Goal: Transaction & Acquisition: Purchase product/service

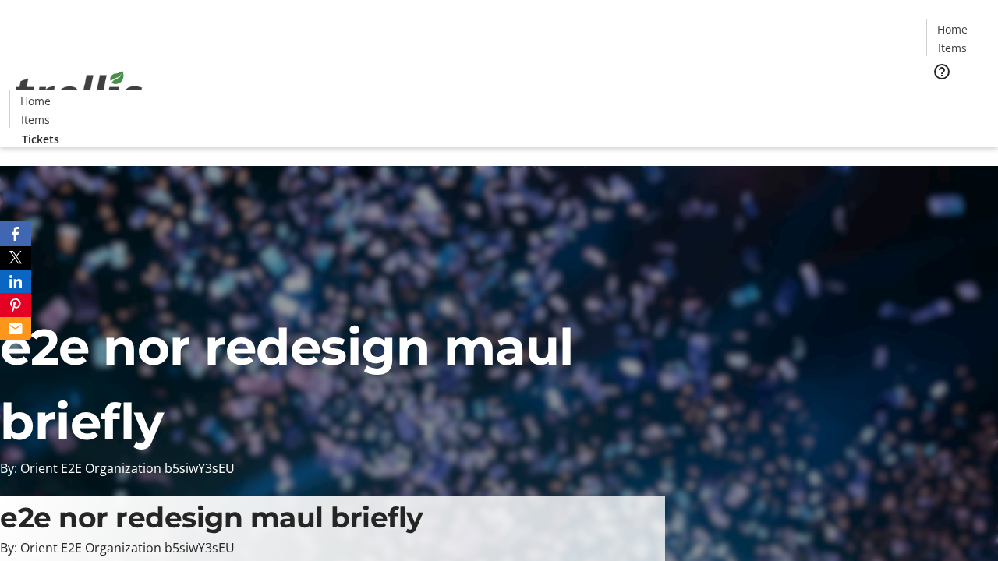
click at [938, 90] on span "Tickets" at bounding box center [956, 98] width 37 height 16
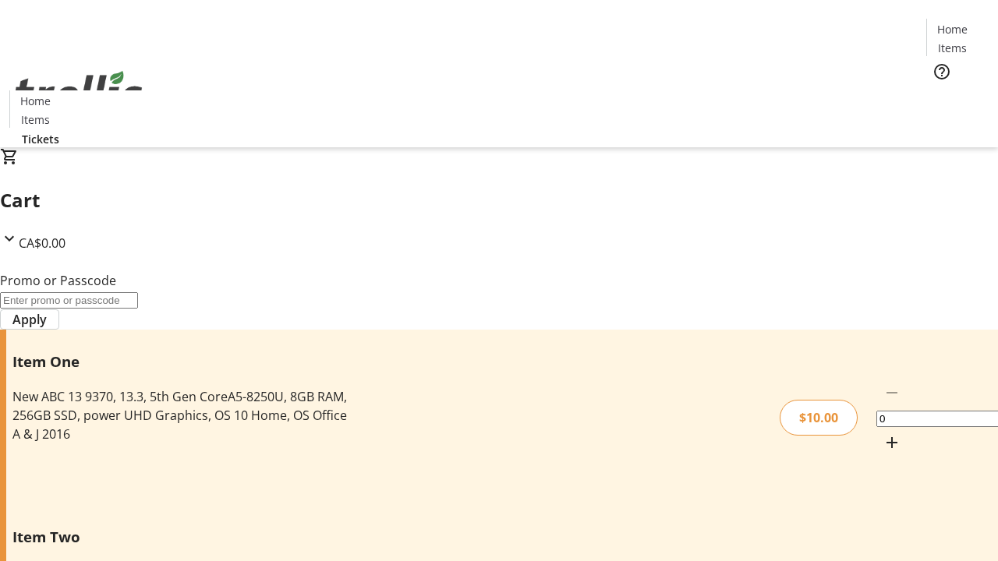
click at [882, 433] on mat-icon "Increment by one" at bounding box center [891, 442] width 19 height 19
type input "1"
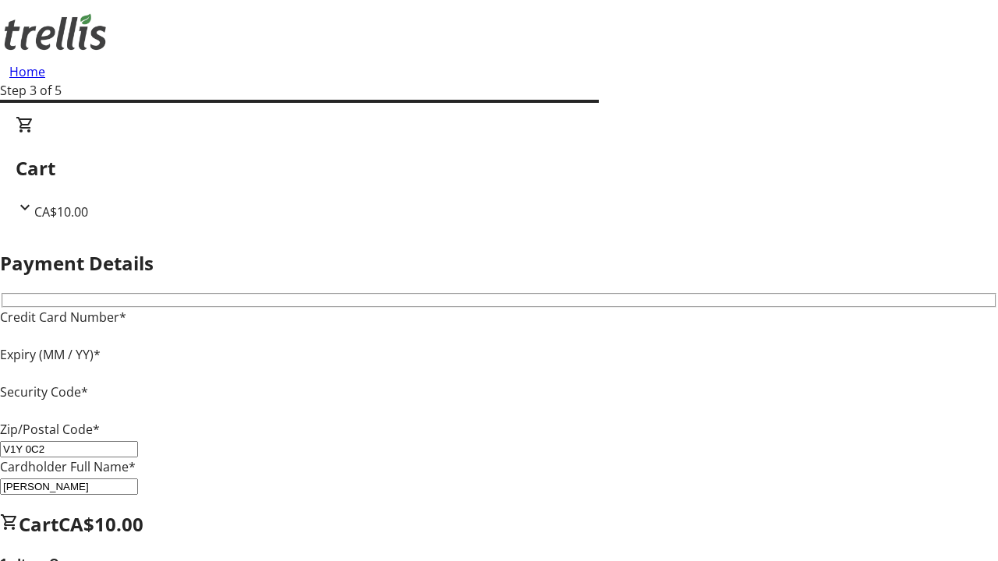
type input "V1Y 0C2"
